Goal: Navigation & Orientation: Find specific page/section

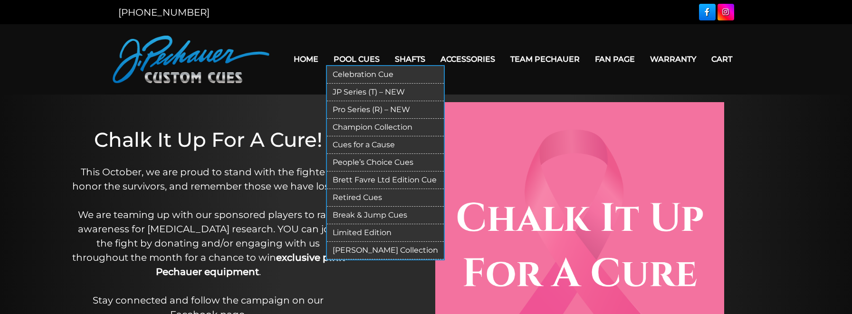
click at [348, 59] on link "Pool Cues" at bounding box center [356, 59] width 61 height 24
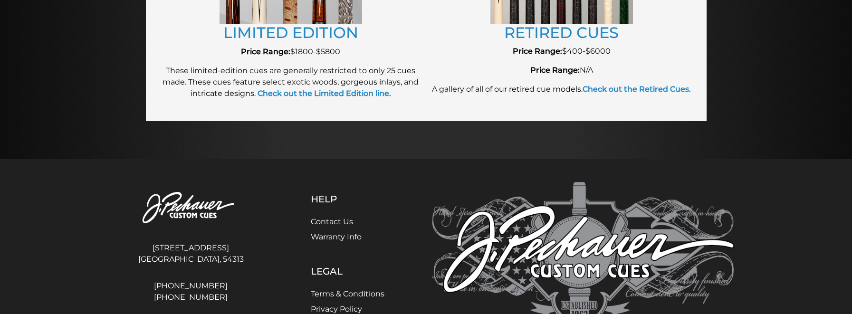
scroll to position [1211, 0]
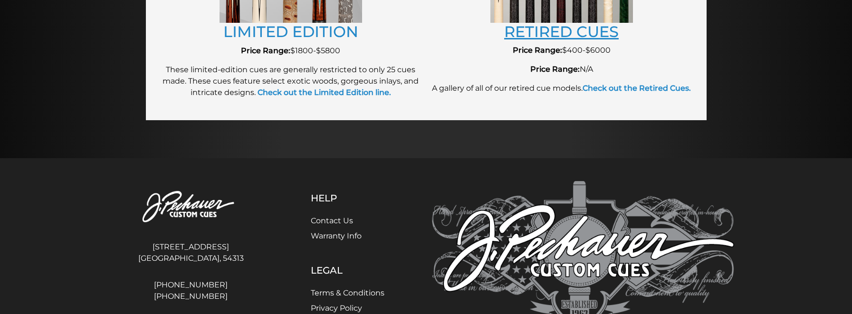
click at [552, 35] on link "RETIRED CUES" at bounding box center [561, 31] width 114 height 19
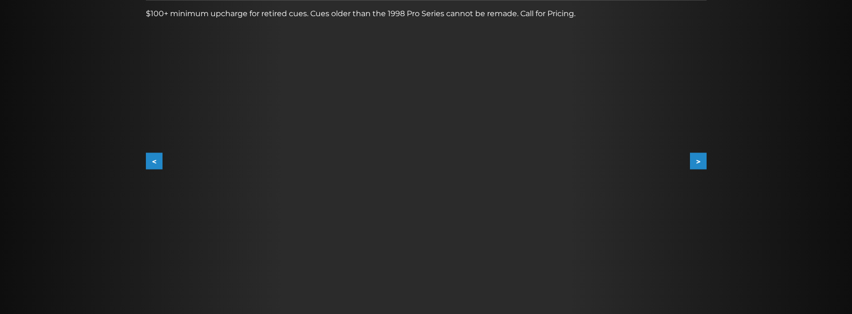
scroll to position [152, 0]
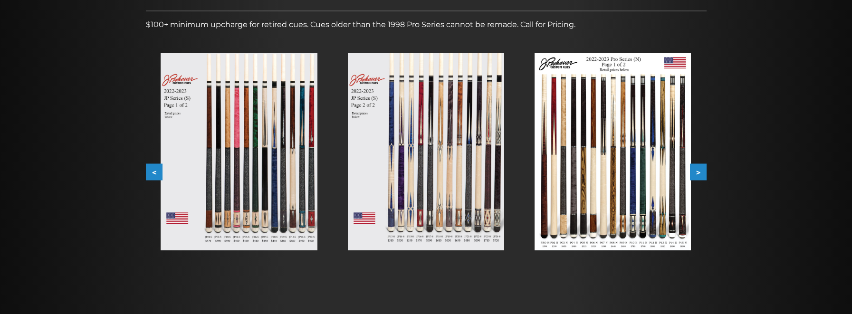
click at [459, 191] on img at bounding box center [426, 151] width 156 height 197
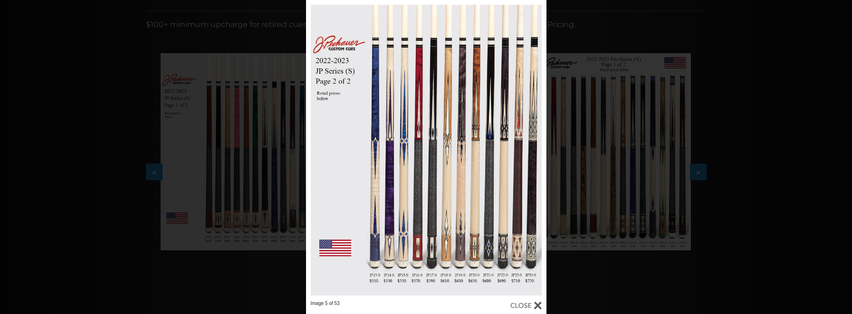
click at [530, 307] on div at bounding box center [525, 305] width 31 height 10
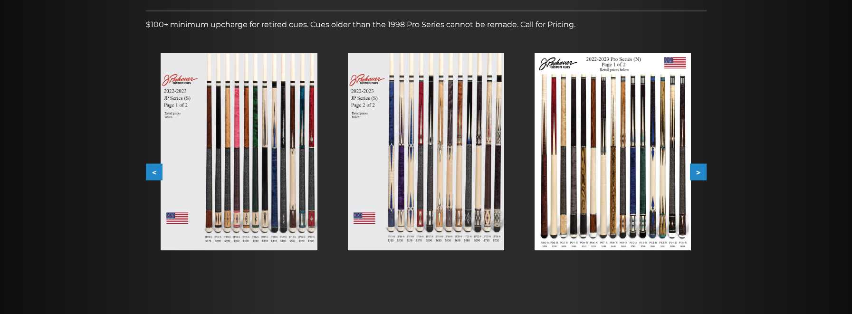
click at [697, 175] on button ">" at bounding box center [698, 172] width 17 height 17
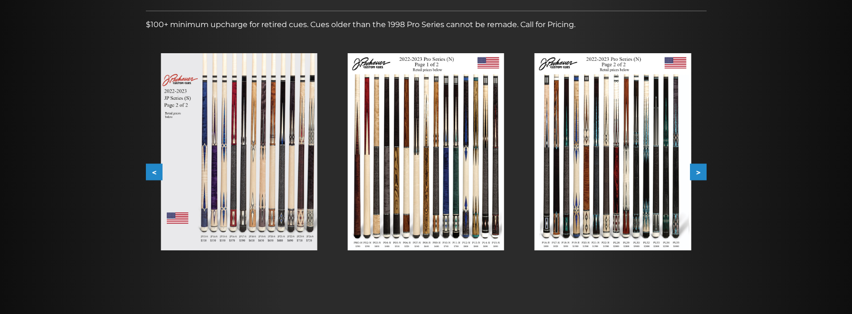
click at [545, 223] on img at bounding box center [612, 151] width 156 height 197
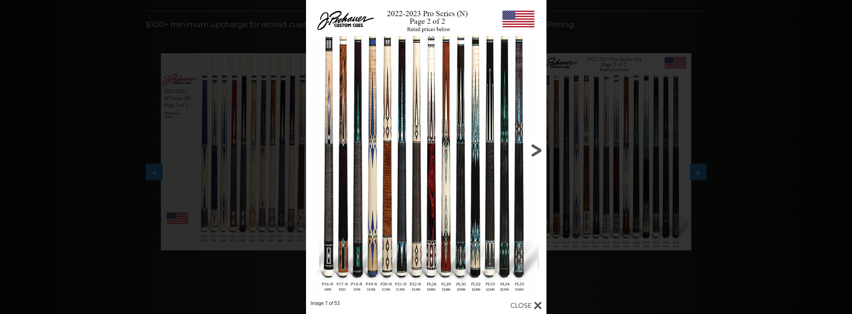
click at [539, 155] on link at bounding box center [492, 150] width 108 height 300
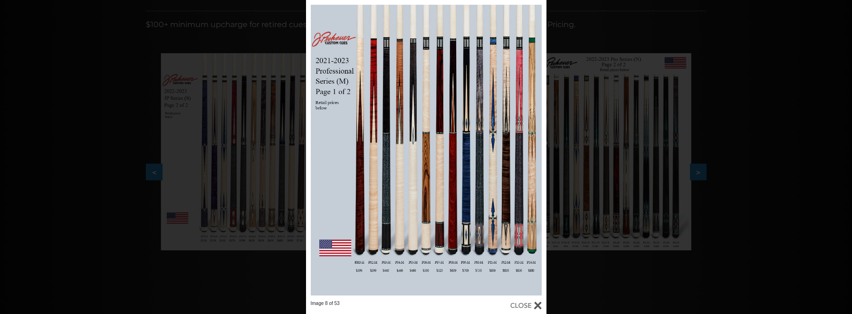
click at [534, 149] on link at bounding box center [492, 150] width 108 height 300
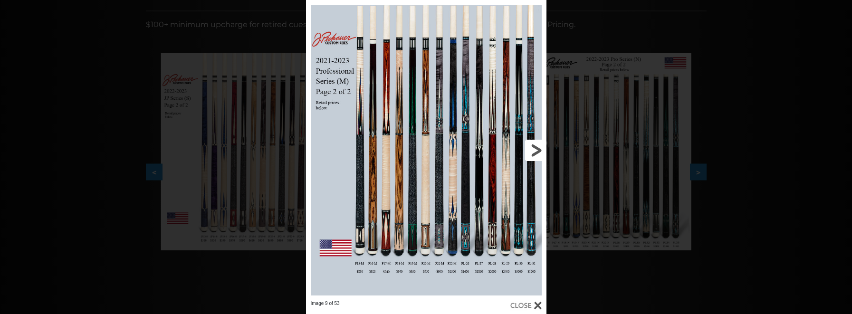
click at [534, 150] on link at bounding box center [492, 150] width 108 height 300
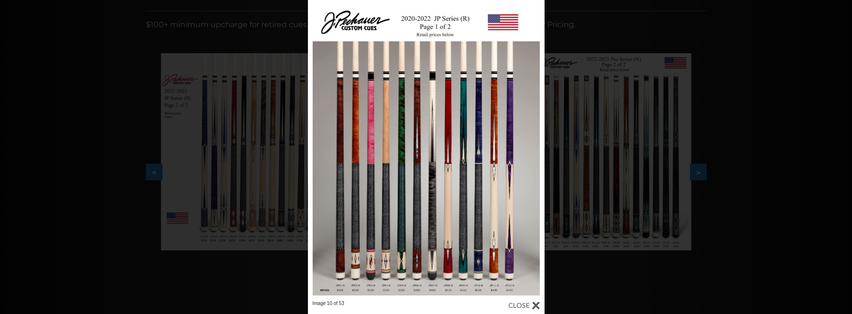
drag, startPoint x: 807, startPoint y: 205, endPoint x: 802, endPoint y: 206, distance: 5.0
click at [807, 205] on div "Image 10 of 53" at bounding box center [426, 157] width 852 height 314
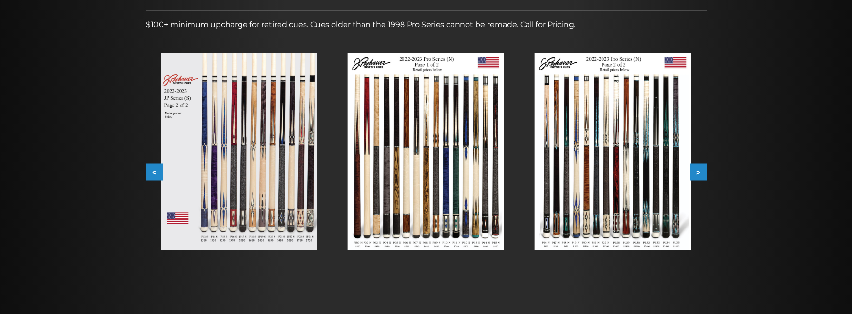
click at [699, 170] on button ">" at bounding box center [698, 172] width 17 height 17
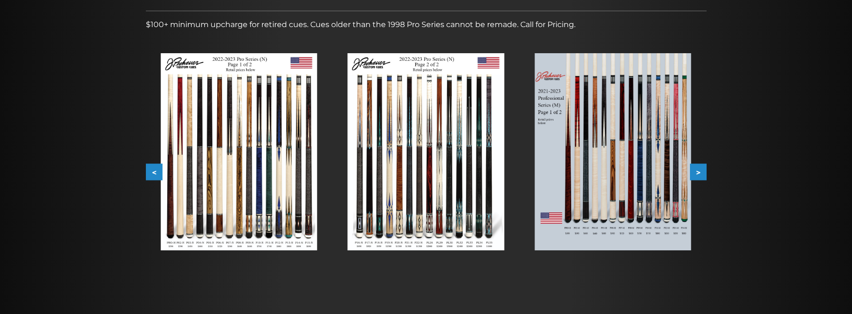
click at [704, 175] on button ">" at bounding box center [698, 172] width 17 height 17
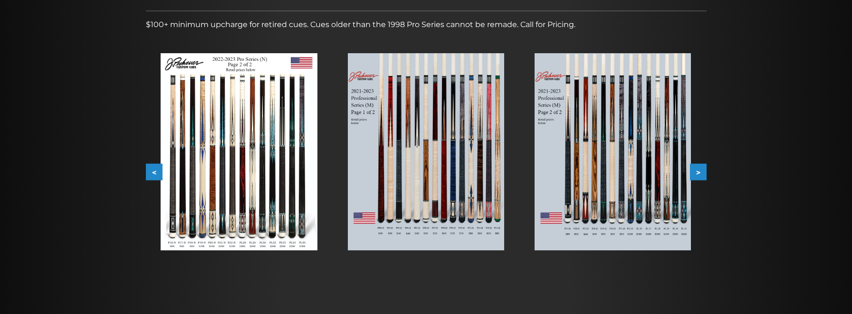
click at [611, 211] on img at bounding box center [612, 151] width 156 height 197
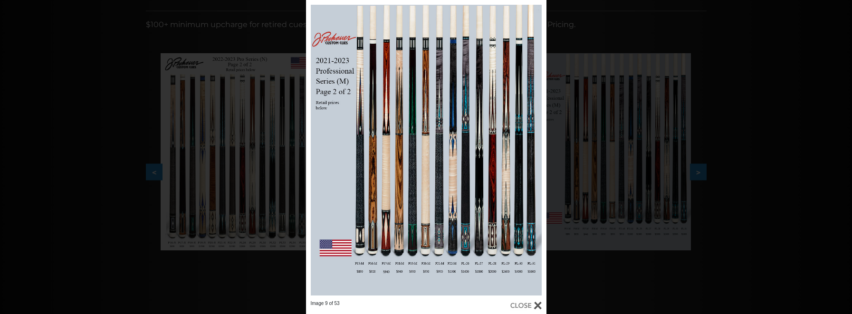
click at [751, 161] on div "Image 9 of 53" at bounding box center [426, 157] width 852 height 314
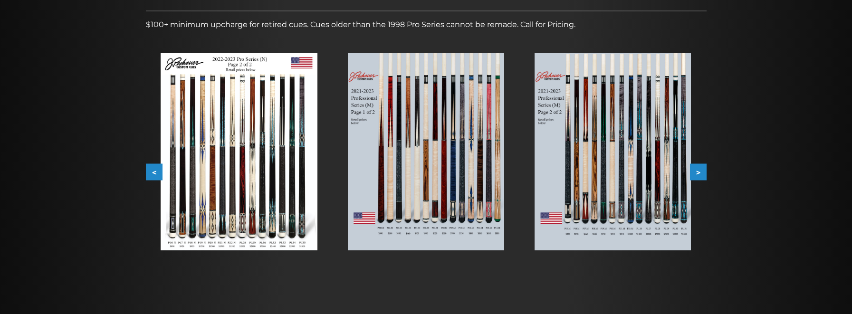
scroll to position [0, 0]
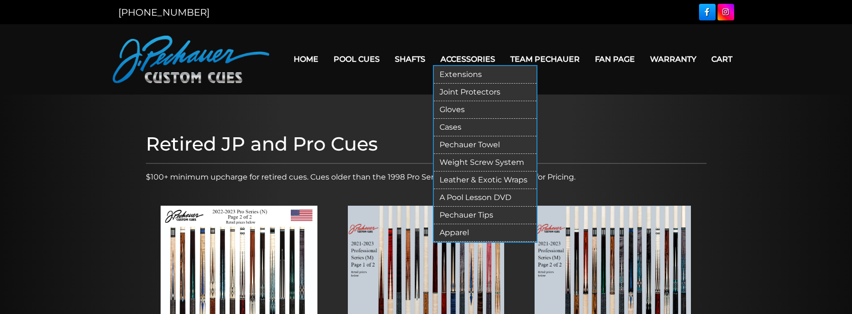
click at [469, 213] on link "Pechauer Tips" at bounding box center [485, 216] width 103 height 18
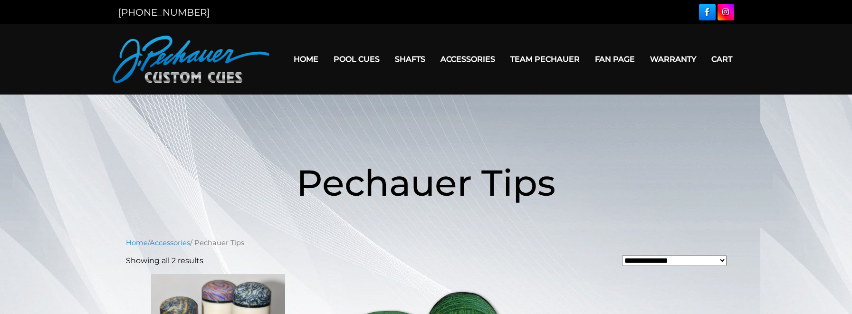
click at [664, 58] on link "Warranty" at bounding box center [672, 59] width 61 height 24
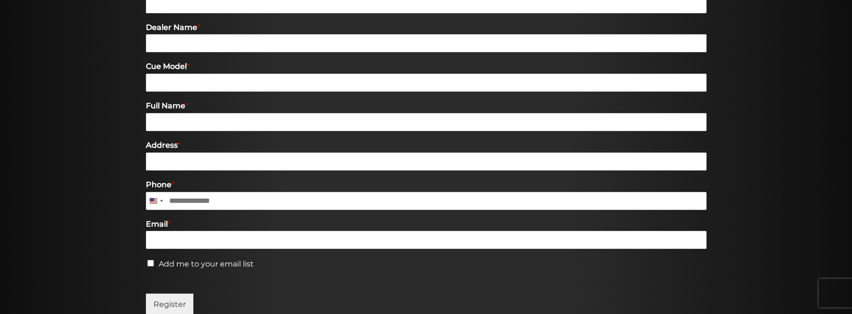
scroll to position [428, 0]
